Goal: Check status

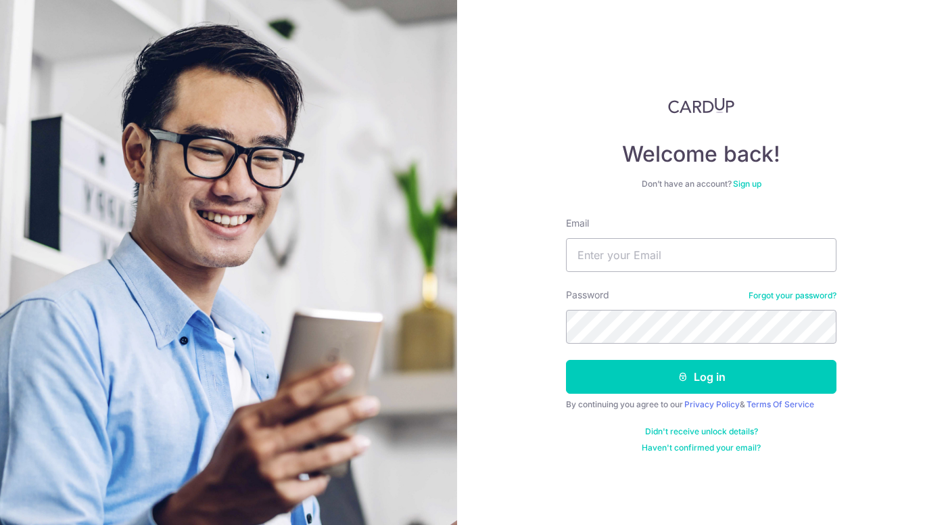
click at [688, 273] on form "Email Password Forgot your password? Log in By continuing you agree to our Priv…" at bounding box center [701, 334] width 270 height 237
click at [689, 258] on input "Email" at bounding box center [701, 255] width 270 height 34
type input "[EMAIL_ADDRESS][DOMAIN_NAME]"
click at [701, 377] on button "Log in" at bounding box center [701, 377] width 270 height 34
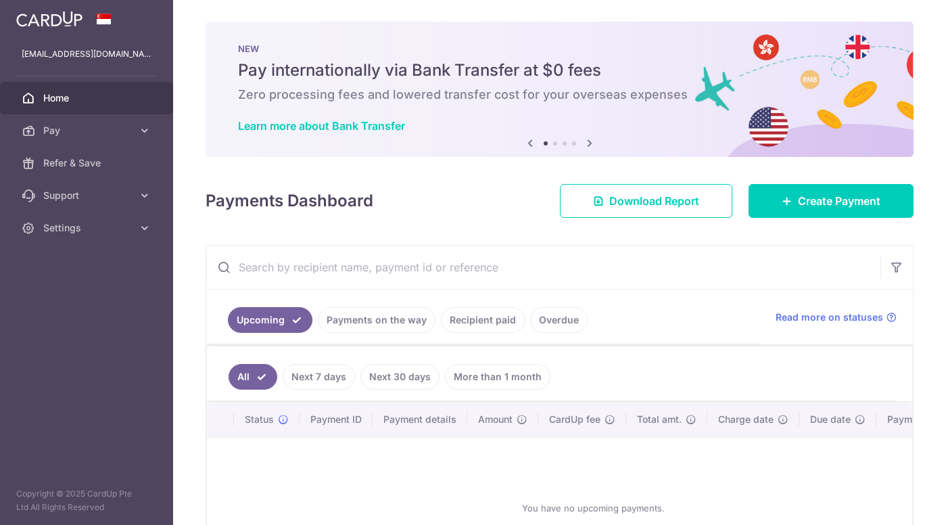
click at [454, 323] on link "Recipient paid" at bounding box center [483, 320] width 84 height 26
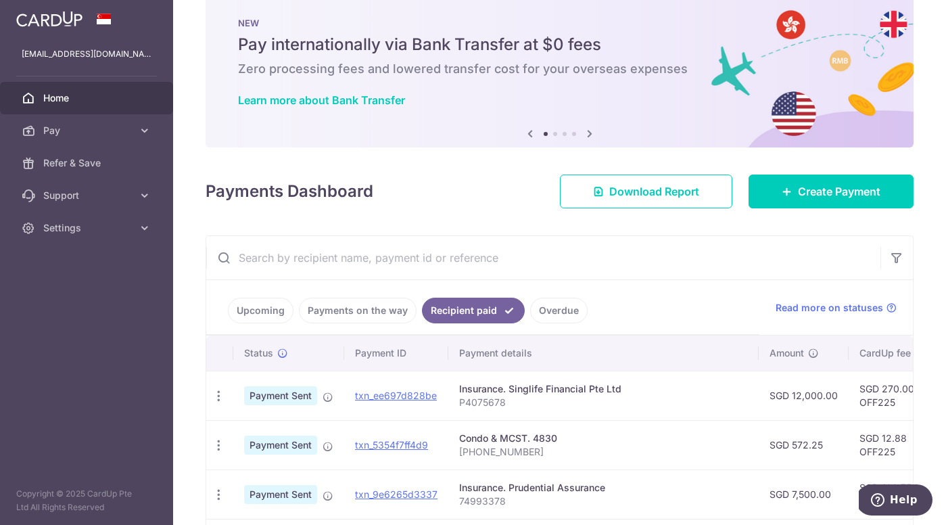
scroll to position [49, 0]
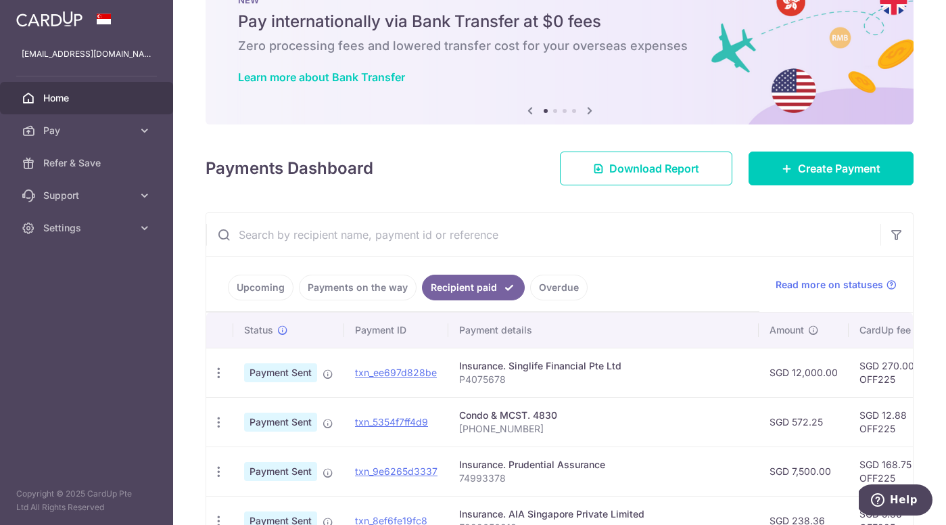
click at [375, 285] on link "Payments on the way" at bounding box center [358, 288] width 118 height 26
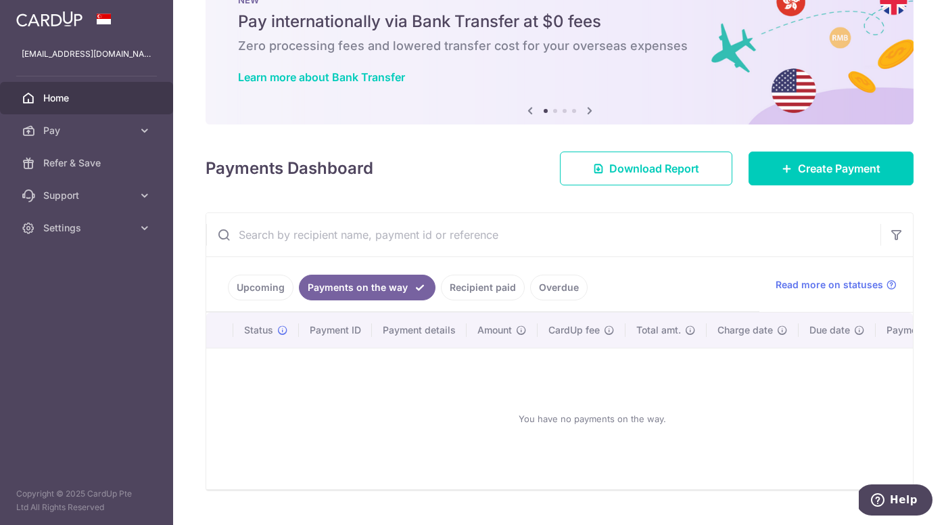
scroll to position [32, 0]
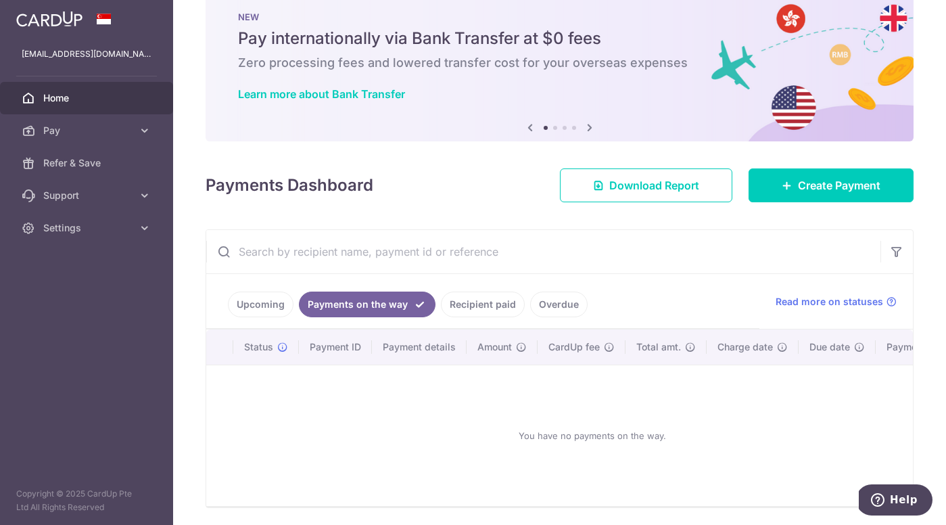
click at [484, 310] on link "Recipient paid" at bounding box center [483, 304] width 84 height 26
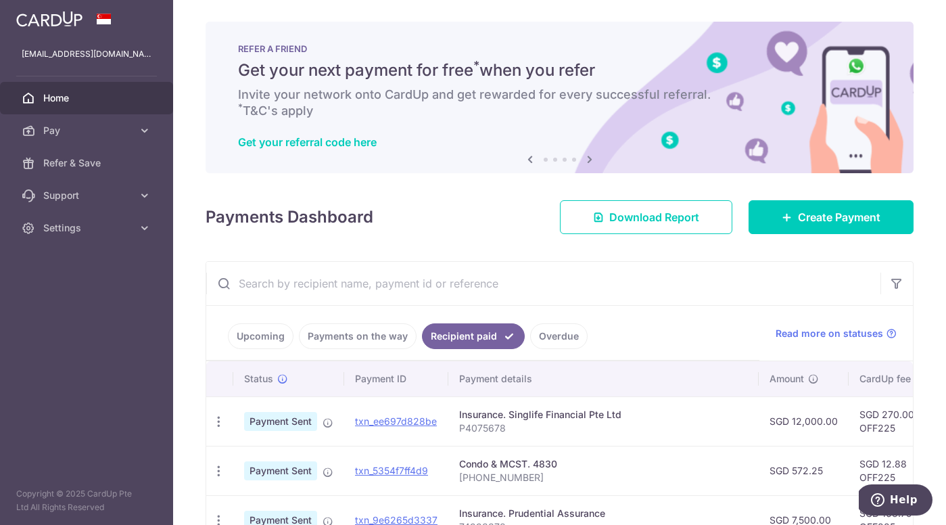
scroll to position [0, 0]
